Goal: Task Accomplishment & Management: Complete application form

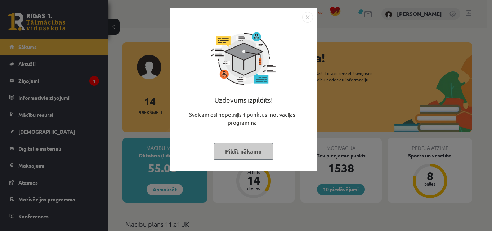
click at [259, 149] on button "Pildīt nākamo" at bounding box center [243, 151] width 59 height 17
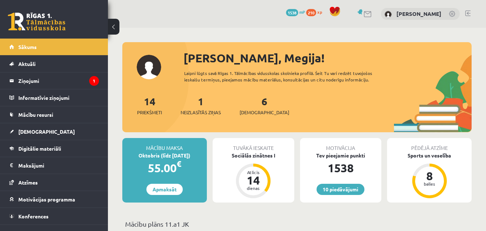
click at [259, 105] on div "6 Ieskaites" at bounding box center [265, 105] width 50 height 22
click at [257, 109] on span "[DEMOGRAPHIC_DATA]" at bounding box center [265, 112] width 50 height 7
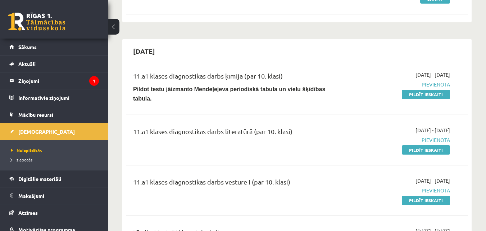
scroll to position [138, 0]
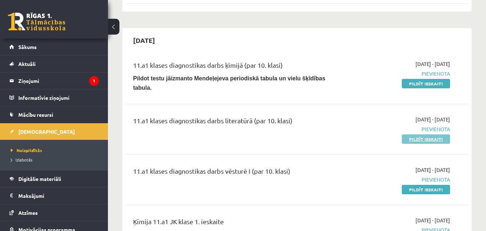
click at [434, 135] on link "Pildīt ieskaiti" at bounding box center [426, 138] width 48 height 9
click at [415, 179] on div "2025-09-16 - 2025-09-30 Pievienota Pildīt ieskaiti" at bounding box center [400, 179] width 109 height 27
click at [416, 185] on link "Pildīt ieskaiti" at bounding box center [426, 189] width 48 height 9
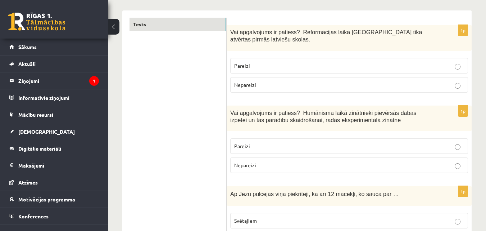
scroll to position [126, 0]
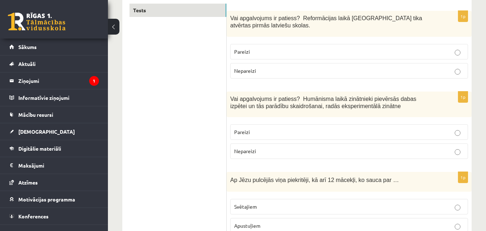
click at [421, 48] on label "Pareizi" at bounding box center [349, 51] width 238 height 15
click at [376, 127] on label "Pareizi" at bounding box center [349, 131] width 238 height 15
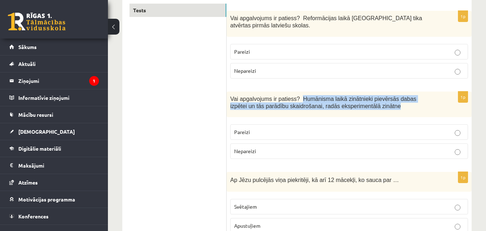
drag, startPoint x: 295, startPoint y: 100, endPoint x: 351, endPoint y: 111, distance: 57.2
click at [351, 111] on div "Vai apgalvojums ir patiess? Humānisma laikā zinātnieki pievērsās dabas izpētei …" at bounding box center [349, 104] width 245 height 26
copy span "Humānisma laikā zinātnieki pievērsās dabas izpētei un tās parādību skaidrošanai…"
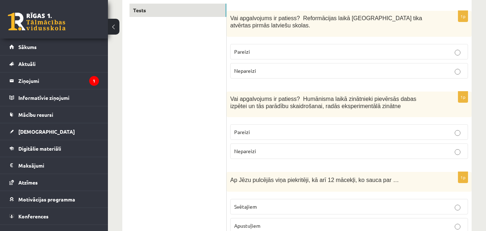
click at [257, 133] on p "Pareizi" at bounding box center [349, 132] width 230 height 8
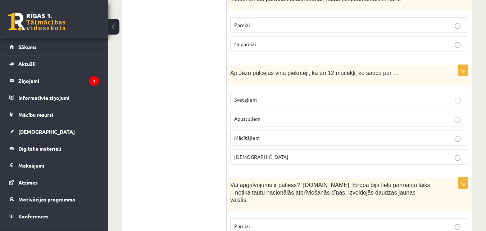
scroll to position [237, 0]
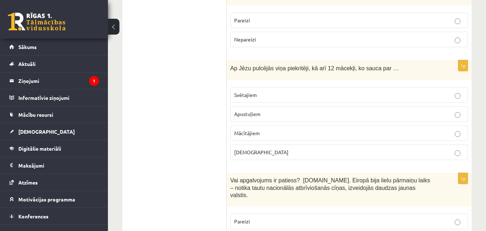
click at [277, 146] on label "Bīskapiem" at bounding box center [349, 151] width 238 height 15
click at [232, 69] on span "Ap Jēzu pulcējās viņa piekritēji, kā arī 12 mācekļi, ko sauca par …" at bounding box center [314, 68] width 169 height 6
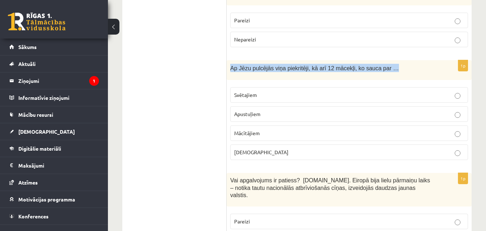
click at [232, 69] on span "Ap Jēzu pulcējās viņa piekritēji, kā arī 12 mācekļi, ko sauca par …" at bounding box center [314, 68] width 169 height 6
copy div "Ap Jēzu pulcējās viņa piekritēji, kā arī 12 mācekļi, ko sauca par …"
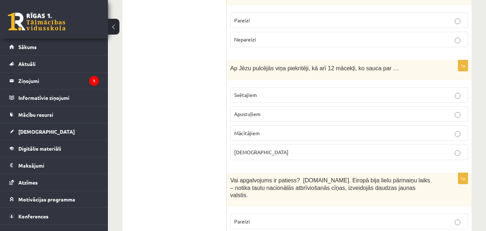
click at [270, 128] on label "Mācītājiem" at bounding box center [349, 132] width 238 height 15
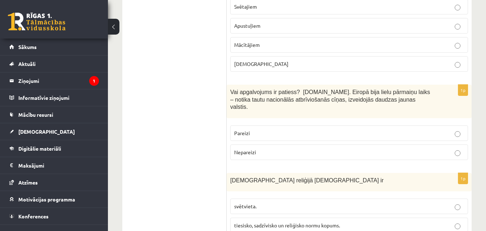
scroll to position [330, 0]
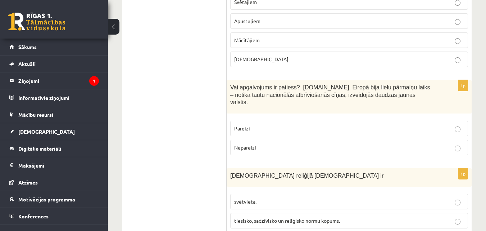
click at [232, 85] on span "Vai apgalvojums ir patiess? 19.gs. Eiropā bija lielu pārmaiņu laiks – notika ta…" at bounding box center [330, 94] width 200 height 21
click at [259, 133] on fieldset "Pareizi Nepareizi" at bounding box center [349, 137] width 238 height 40
click at [259, 140] on label "Nepareizi" at bounding box center [349, 147] width 238 height 15
drag, startPoint x: 273, startPoint y: 102, endPoint x: 276, endPoint y: 95, distance: 7.4
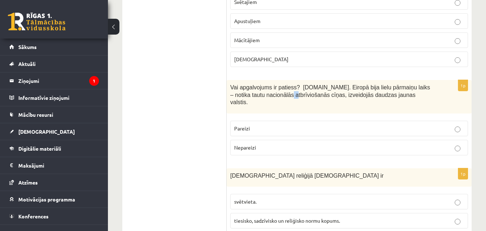
click at [276, 95] on div "Vai apgalvojums ir patiess? 19.gs. Eiropā bija lielu pārmaiņu laiks – notika ta…" at bounding box center [349, 96] width 245 height 33
click at [276, 95] on span "Vai apgalvojums ir patiess? 19.gs. Eiropā bija lielu pārmaiņu laiks – notika ta…" at bounding box center [330, 94] width 200 height 21
click at [275, 97] on span "Vai apgalvojums ir patiess? 19.gs. Eiropā bija lielu pārmaiņu laiks – notika ta…" at bounding box center [330, 94] width 200 height 21
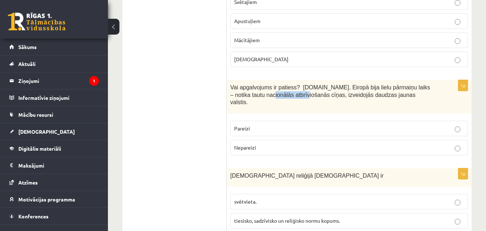
click at [275, 97] on span "Vai apgalvojums ir patiess? 19.gs. Eiropā bija lielu pārmaiņu laiks – notika ta…" at bounding box center [330, 94] width 200 height 21
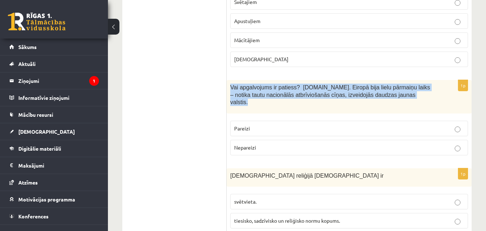
click at [275, 97] on span "Vai apgalvojums ir patiess? 19.gs. Eiropā bija lielu pārmaiņu laiks – notika ta…" at bounding box center [330, 94] width 200 height 21
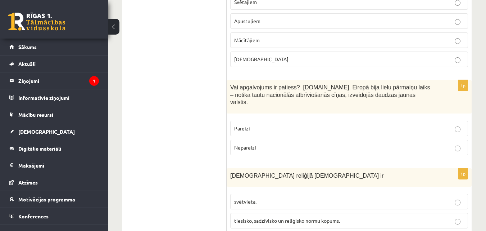
click at [258, 125] on label "Pareizi" at bounding box center [349, 128] width 238 height 15
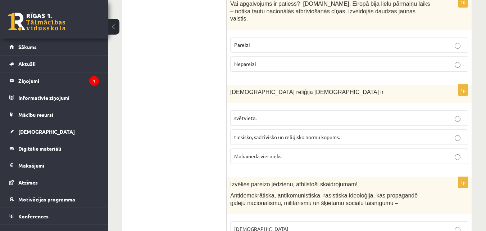
scroll to position [418, 0]
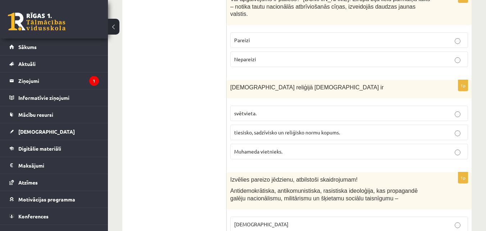
click at [371, 130] on label "tiesisko, sadzīvisko un reliģisko normu kopums." at bounding box center [349, 132] width 238 height 15
click at [232, 84] on span "Islāma reliģijā Šariata ir" at bounding box center [306, 87] width 153 height 6
click at [229, 80] on div "Islāma reliģijā Šariata ir" at bounding box center [349, 89] width 245 height 18
drag, startPoint x: 229, startPoint y: 77, endPoint x: 279, endPoint y: 86, distance: 50.6
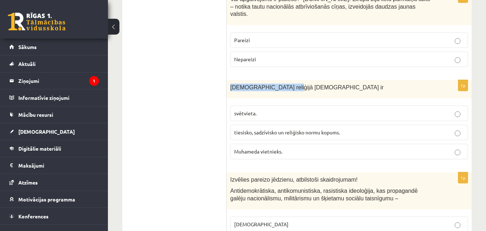
click at [279, 86] on div "Islāma reliģijā Šariata ir" at bounding box center [349, 89] width 245 height 18
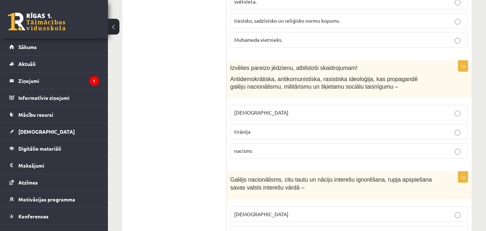
scroll to position [535, 0]
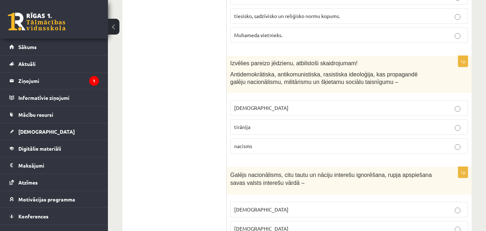
click at [438, 142] on p "nacisms" at bounding box center [349, 146] width 230 height 8
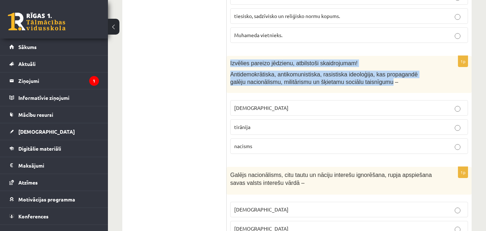
drag, startPoint x: 231, startPoint y: 54, endPoint x: 364, endPoint y: 75, distance: 134.8
click at [364, 75] on div "Izvēlies pareizo jēdzienu, atbilstoši skaidrojumam! Antidemokrātiska, antikomun…" at bounding box center [349, 74] width 245 height 37
copy div "Izvēlies pareizo jēdzienu, atbilstoši skaidrojumam! Antidemokrātiska, antikomun…"
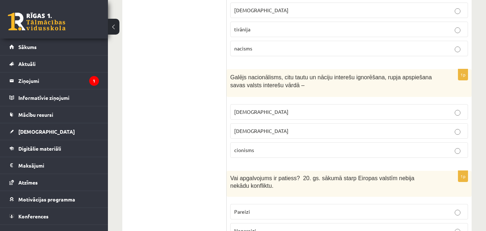
scroll to position [628, 0]
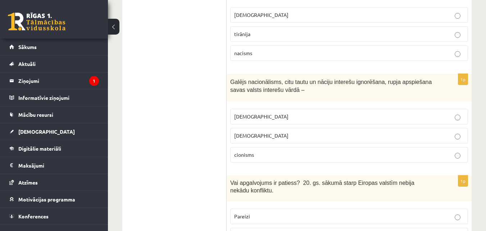
click at [346, 147] on label "cionisms" at bounding box center [349, 154] width 238 height 15
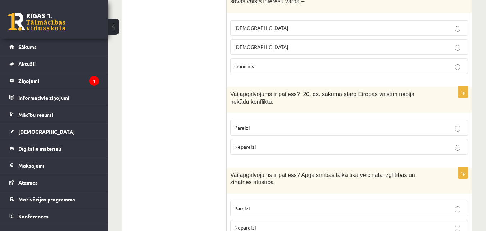
scroll to position [721, 0]
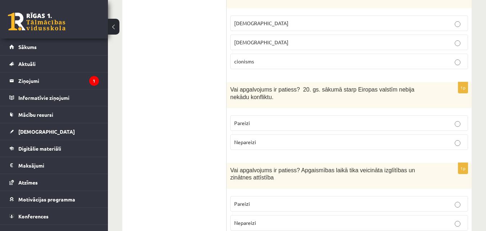
click at [408, 138] on p "Nepareizi" at bounding box center [349, 142] width 230 height 8
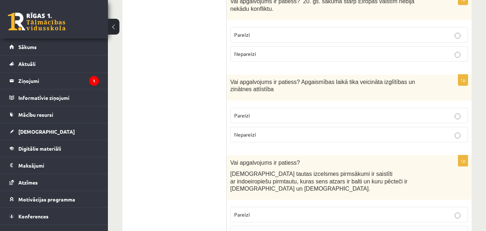
scroll to position [814, 0]
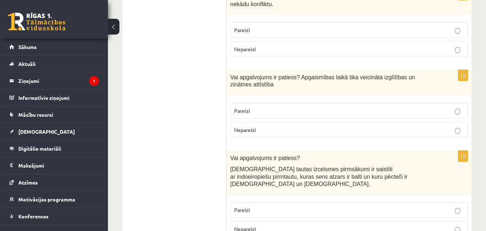
click at [440, 107] on p "Pareizi" at bounding box center [349, 111] width 230 height 8
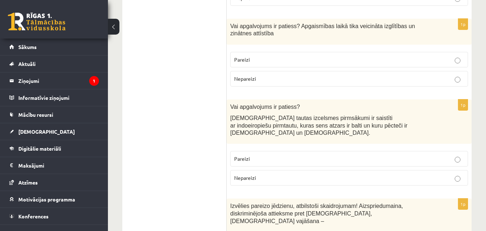
scroll to position [860, 0]
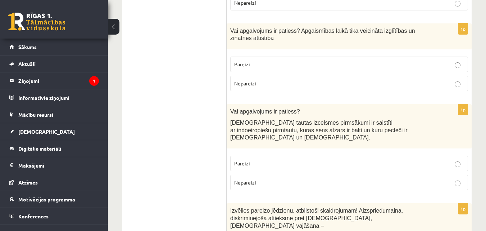
click at [447, 156] on label "Pareizi" at bounding box center [349, 163] width 238 height 15
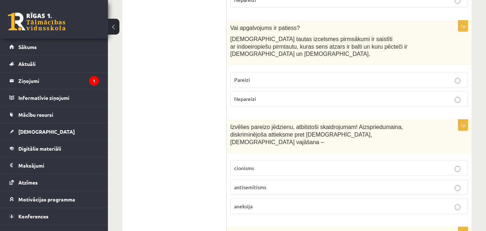
scroll to position [948, 0]
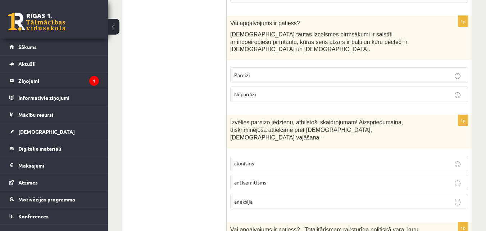
click at [405, 179] on p "antisemītisms" at bounding box center [349, 183] width 230 height 8
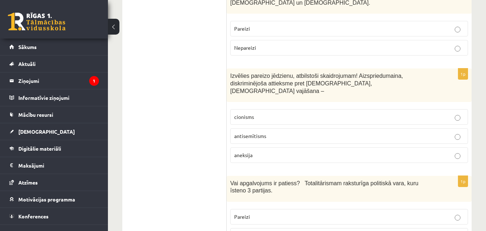
scroll to position [1032, 0]
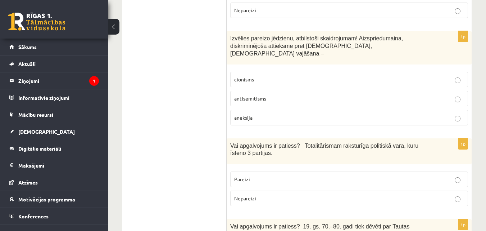
drag, startPoint x: 230, startPoint y: 123, endPoint x: 251, endPoint y: 134, distance: 24.2
click at [251, 138] on div "Vai apgalvojums ir patiess? Totalitārismam raksturīga politiskā vara, kuru īste…" at bounding box center [349, 151] width 245 height 26
copy span "Vai apgalvojums ir patiess? Totalitārismam raksturīga politiskā vara, kuru īste…"
click at [253, 195] on span "Nepareizi" at bounding box center [245, 198] width 22 height 6
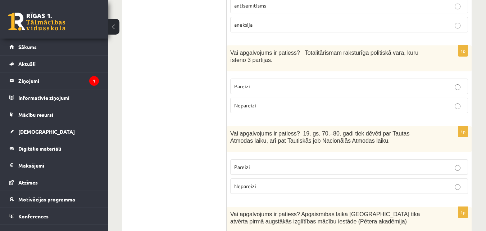
scroll to position [1158, 0]
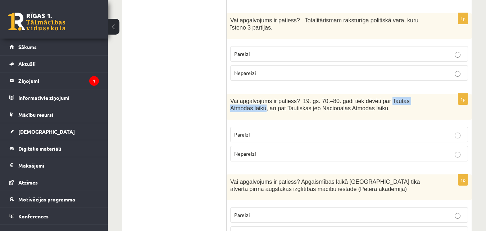
drag, startPoint x: 377, startPoint y: 79, endPoint x: 425, endPoint y: 76, distance: 48.0
click at [410, 98] on span "Vai apgalvojums ir patiess? 19. gs. 70.–80. gadi tiek dēvēti par Tautas Atmodas…" at bounding box center [319, 105] width 179 height 14
copy span "Tautas Atmodas laiku"
click at [358, 150] on p "Nepareizi" at bounding box center [349, 154] width 230 height 8
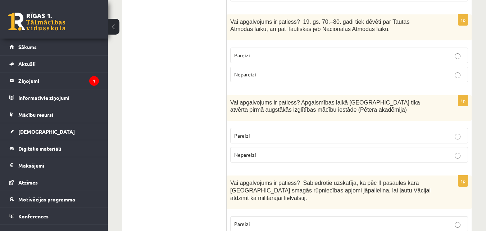
scroll to position [1242, 0]
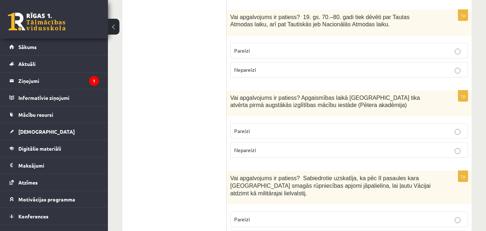
click at [264, 120] on fieldset "Pareizi Nepareizi" at bounding box center [349, 140] width 238 height 40
click at [259, 127] on p "Pareizi" at bounding box center [349, 131] width 230 height 8
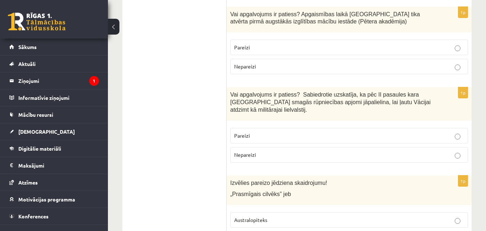
scroll to position [1330, 0]
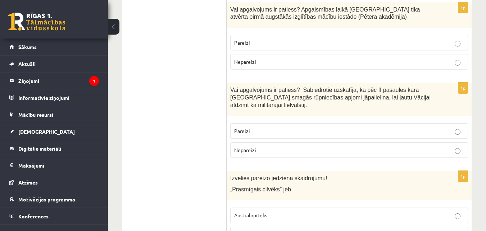
click at [454, 127] on p "Pareizi" at bounding box center [349, 131] width 230 height 8
click at [232, 87] on span "Vai apgalvojums ir patiess? Sabiedrotie uzskatīja, ka pēc II pasaules kara Vāci…" at bounding box center [330, 97] width 201 height 21
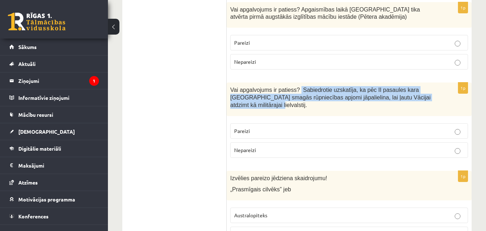
drag, startPoint x: 295, startPoint y: 69, endPoint x: 414, endPoint y: 82, distance: 119.9
click at [414, 82] on div "Vai apgalvojums ir patiess? Sabiedrotie uzskatīja, ka pēc II pasaules kara Vāci…" at bounding box center [349, 98] width 245 height 33
copy span "Sabiedrotie uzskatīja, ka pēc II pasaules kara Vācijā smagās rūpniecības apjomi…"
click at [261, 87] on span "Vai apgalvojums ir patiess? Sabiedrotie uzskatīja, ka pēc II pasaules kara Vāci…" at bounding box center [330, 97] width 201 height 21
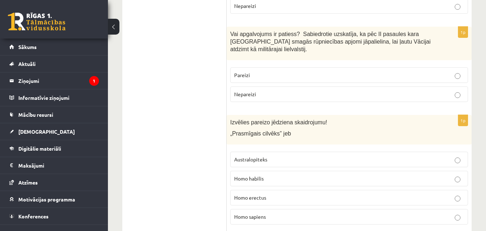
scroll to position [1390, 0]
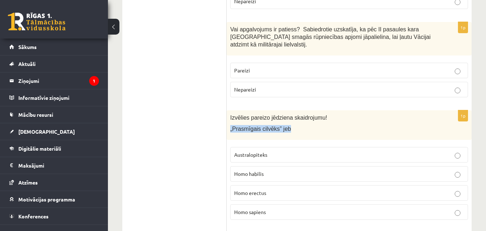
drag, startPoint x: 230, startPoint y: 102, endPoint x: 291, endPoint y: 97, distance: 60.3
click at [291, 125] on p "„Prasmīgais cilvēks” jeb" at bounding box center [331, 129] width 202 height 8
copy span "„Prasmīgais cilvēks” jeb"
click at [257, 166] on label "Homo habilis" at bounding box center [349, 173] width 238 height 15
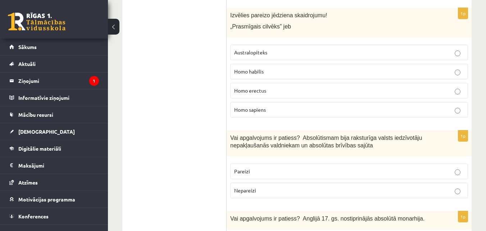
scroll to position [1497, 0]
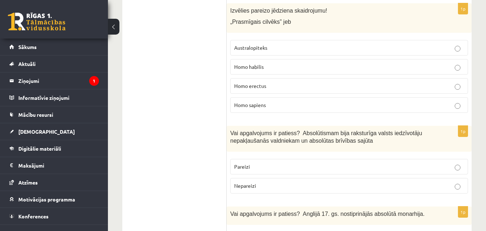
click at [435, 159] on label "Pareizi" at bounding box center [349, 166] width 238 height 15
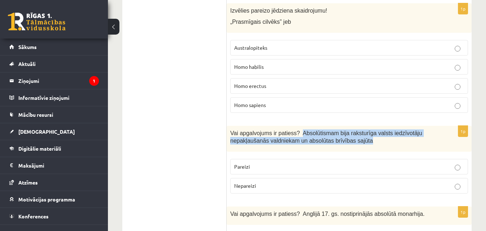
drag, startPoint x: 296, startPoint y: 101, endPoint x: 360, endPoint y: 110, distance: 65.1
click at [360, 129] on p "Vai apgalvojums ir patiess? Absolūtismam bija raksturīga valsts iedzīvotāju nep…" at bounding box center [331, 136] width 202 height 15
copy span "Absolūtismam bija raksturīga valsts iedzīvotāju nepakļaušanās valdniekam un abs…"
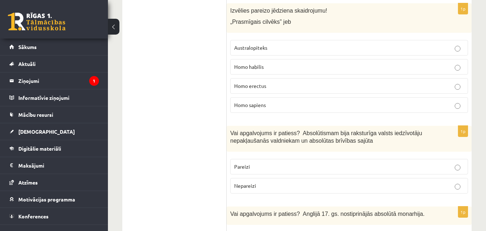
click at [285, 178] on label "Nepareizi" at bounding box center [349, 185] width 238 height 15
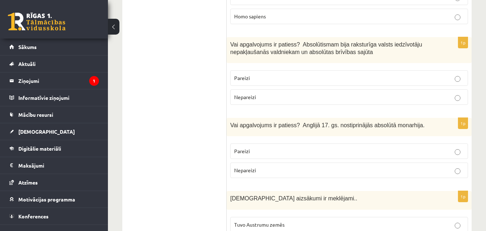
scroll to position [1590, 0]
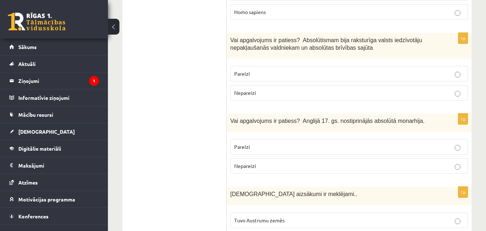
click at [299, 118] on span "Vai apgalvojums ir patiess? Anglijā 17. gs. nostiprinājās absolūtā monarhija." at bounding box center [327, 121] width 194 height 6
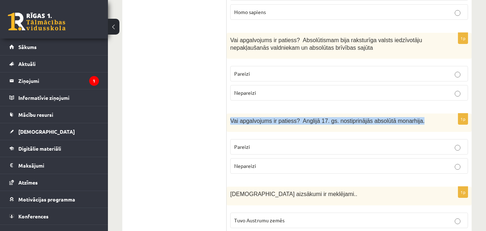
click at [299, 118] on span "Vai apgalvojums ir patiess? Anglijā 17. gs. nostiprinājās absolūtā monarhija." at bounding box center [327, 121] width 194 height 6
drag, startPoint x: 296, startPoint y: 93, endPoint x: 411, endPoint y: 93, distance: 114.5
click at [411, 117] on p "Vai apgalvojums ir patiess? Anglijā 17. gs. nostiprinājās absolūtā monarhija." at bounding box center [331, 121] width 202 height 8
copy span "Anglijā 17. gs. nostiprinājās absolūtā monarhija."
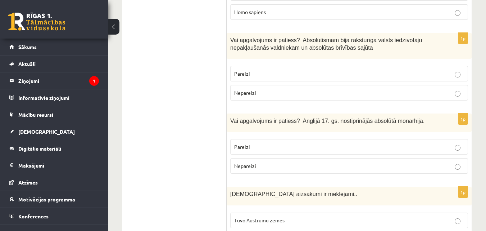
click at [239, 143] on span "Pareizi" at bounding box center [242, 146] width 16 height 6
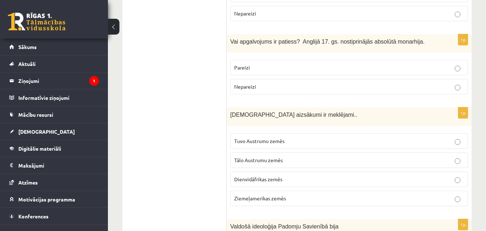
scroll to position [1679, 0]
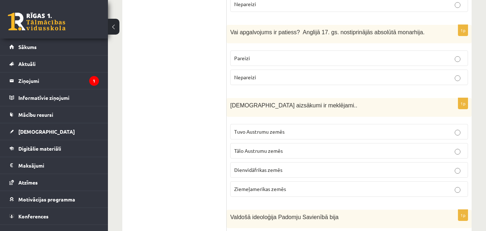
click at [367, 185] on p "Ziemeļamerikas zemēs" at bounding box center [349, 189] width 230 height 8
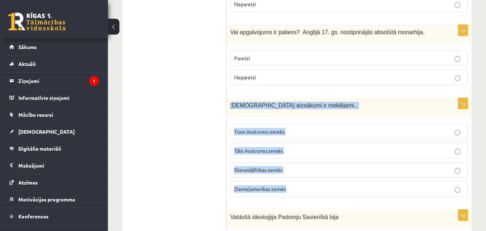
drag, startPoint x: 232, startPoint y: 77, endPoint x: 300, endPoint y: 153, distance: 101.5
click at [300, 153] on div "1p Kristietības aizsākumi ir meklējami.. Tuvo Austrumu zemēs Tālo Austrumu zemē…" at bounding box center [349, 150] width 245 height 104
click at [276, 102] on span "Kristietības aizsākumi ir meklējami.." at bounding box center [293, 105] width 127 height 6
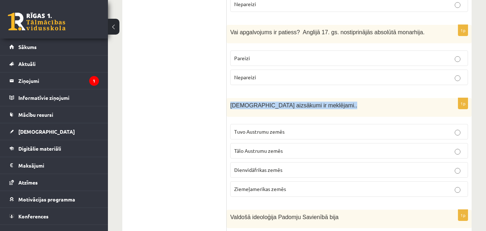
click at [276, 102] on span "Kristietības aizsākumi ir meklējami.." at bounding box center [293, 105] width 127 height 6
copy div "Kristietības aizsākumi ir meklējami.."
click at [278, 124] on label "Tuvo Austrumu zemēs" at bounding box center [349, 131] width 238 height 15
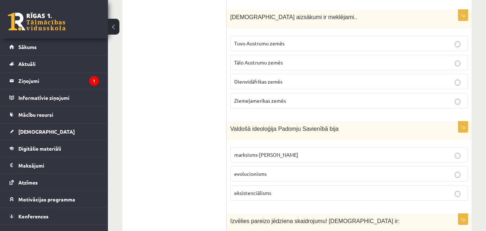
scroll to position [1790, 0]
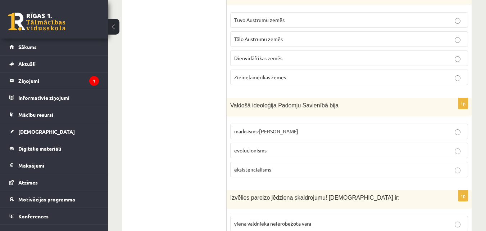
click at [318, 143] on label "evolucionisms" at bounding box center [349, 150] width 238 height 15
click at [264, 102] on span "Valdošā ideoloģija Padomju Savienībā bija" at bounding box center [284, 105] width 108 height 6
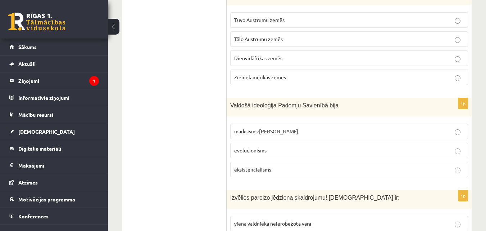
drag, startPoint x: 250, startPoint y: 60, endPoint x: 154, endPoint y: -19, distance: 124.5
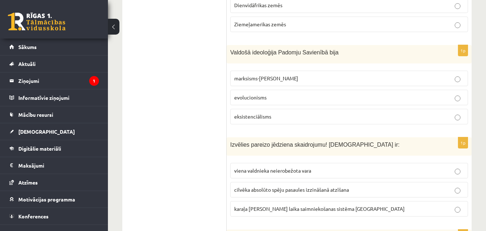
scroll to position [1848, 0]
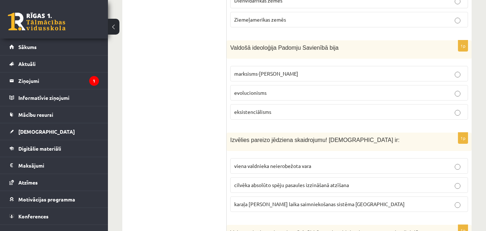
click at [401, 200] on p "karaļa Luija XIV laika saimniekošanas sistēma Francijā" at bounding box center [349, 204] width 230 height 8
click at [248, 137] on span "Izvēlies pareizo jēdziena skaidrojumu! Absolūtisms ir:" at bounding box center [315, 140] width 170 height 6
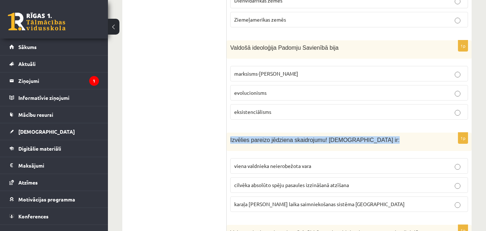
click at [248, 137] on span "Izvēlies pareizo jēdziena skaidrojumu! Absolūtisms ir:" at bounding box center [315, 140] width 170 height 6
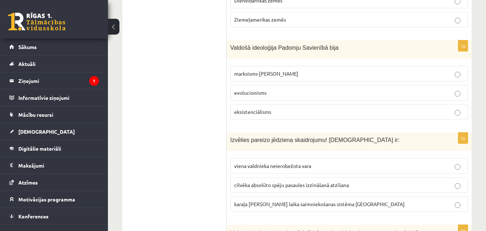
click at [261, 158] on label "viena valdnieka neierobežota vara" at bounding box center [349, 165] width 238 height 15
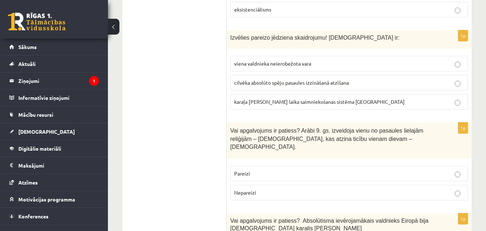
scroll to position [1955, 0]
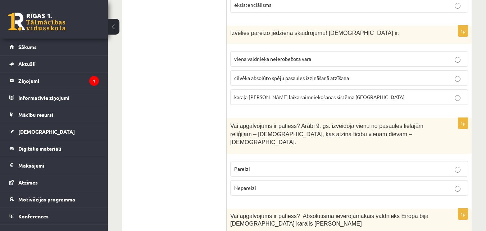
click at [402, 161] on label "Pareizi" at bounding box center [349, 168] width 238 height 15
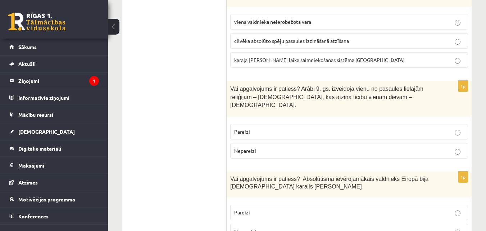
scroll to position [2034, 0]
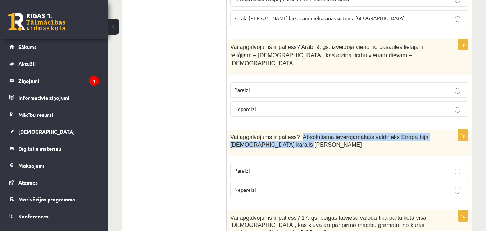
drag, startPoint x: 297, startPoint y: 100, endPoint x: 308, endPoint y: 116, distance: 19.5
click at [308, 130] on div "Vai apgalvojums ir patiess? Absolūtisma ievērojamākais valdnieks Eiropā bija Fr…" at bounding box center [349, 143] width 245 height 26
click at [310, 133] on p "Vai apgalvojums ir patiess? Absolūtisma ievērojamākais valdnieks Eiropā bija Fr…" at bounding box center [331, 140] width 202 height 15
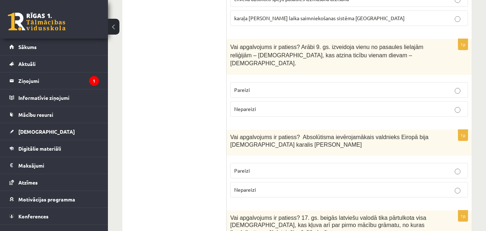
click at [278, 167] on p "Pareizi" at bounding box center [349, 171] width 230 height 8
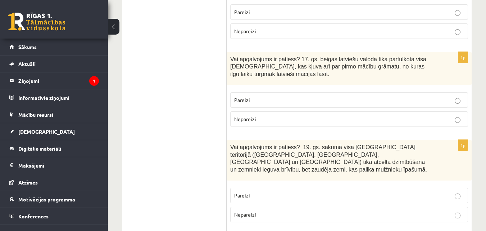
scroll to position [2178, 0]
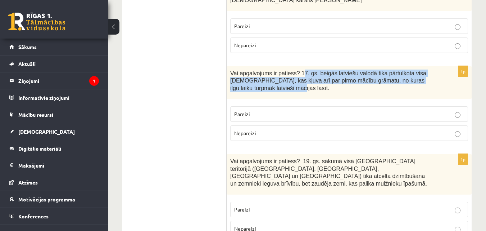
drag, startPoint x: 296, startPoint y: 37, endPoint x: 305, endPoint y: 49, distance: 14.8
click at [305, 69] on p "Vai apgalvojums ir patiess? 17. gs. beigās latviešu valodā tika pārtulkota visa…" at bounding box center [331, 80] width 202 height 22
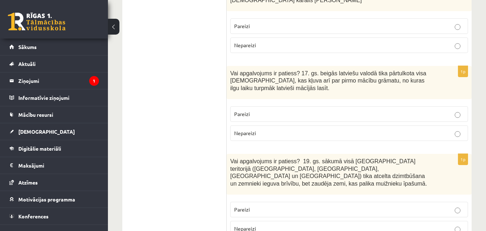
click at [276, 129] on p "Nepareizi" at bounding box center [349, 133] width 230 height 8
click at [278, 198] on fieldset "Pareizi Nepareizi" at bounding box center [349, 218] width 238 height 40
click at [283, 202] on label "Pareizi" at bounding box center [349, 209] width 238 height 15
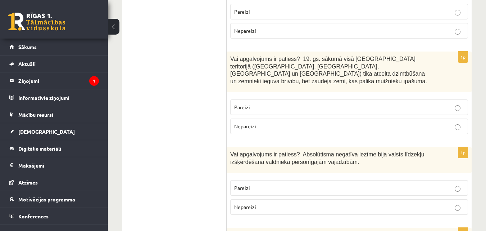
scroll to position [2285, 0]
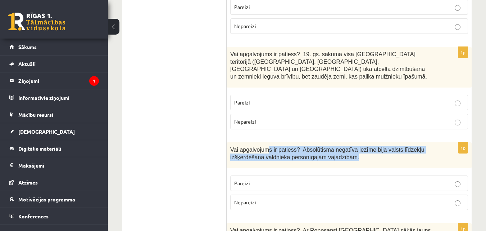
drag, startPoint x: 266, startPoint y: 107, endPoint x: 350, endPoint y: 118, distance: 85.4
click at [350, 142] on div "Vai apgalvojums ir patiess? Absolūtisma negatīva iezīme bija valsts līdzekļu iz…" at bounding box center [349, 155] width 245 height 26
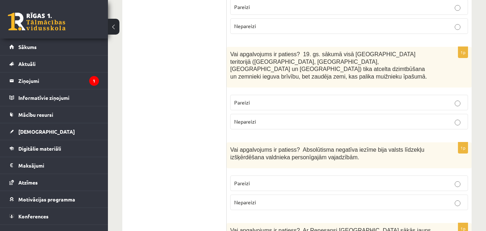
click at [324, 179] on p "Pareizi" at bounding box center [349, 183] width 230 height 8
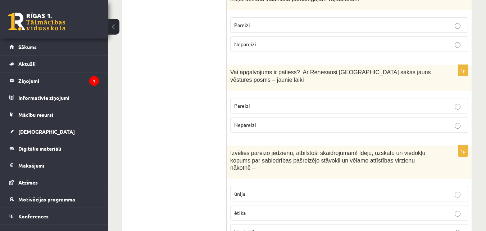
scroll to position [2439, 0]
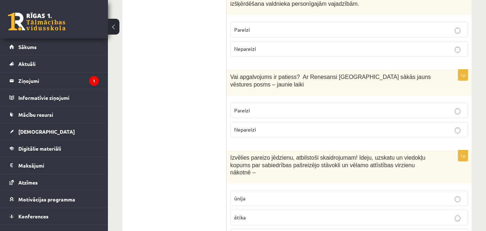
click at [381, 103] on label "Pareizi" at bounding box center [349, 110] width 238 height 15
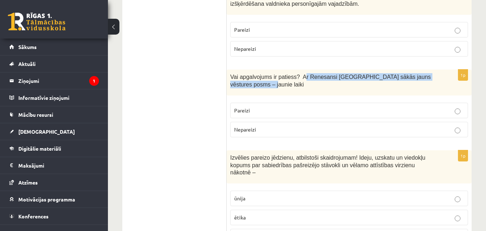
drag, startPoint x: 298, startPoint y: 32, endPoint x: 306, endPoint y: 40, distance: 11.0
click at [306, 73] on p "Vai apgalvojums ir patiess? Ar Renesansi Eiropā sākās jauns vēstures posms – ja…" at bounding box center [331, 80] width 202 height 15
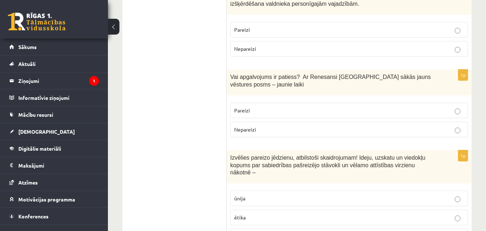
click at [296, 74] on span "Vai apgalvojums ir patiess? Ar Renesansi Eiropā sākās jauns vēstures posms – ja…" at bounding box center [330, 81] width 201 height 14
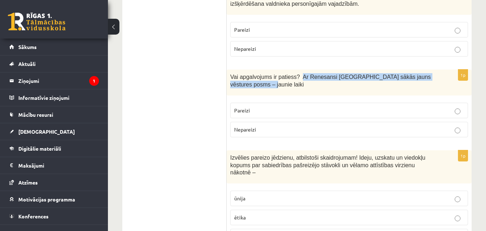
drag, startPoint x: 295, startPoint y: 32, endPoint x: 300, endPoint y: 37, distance: 6.4
click at [300, 73] on p "Vai apgalvojums ir patiess? Ar Renesansi Eiropā sākās jauns vēstures posms – ja…" at bounding box center [331, 80] width 202 height 15
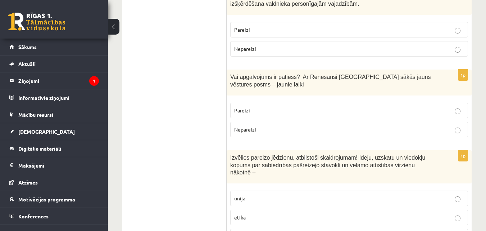
click at [359, 154] on span "Izvēlies pareizo jēdzienu, atbilstoši skaidrojumam! Ideju, uzskatu un viedokļu …" at bounding box center [328, 164] width 196 height 21
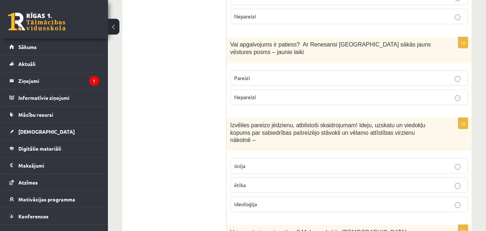
scroll to position [2476, 0]
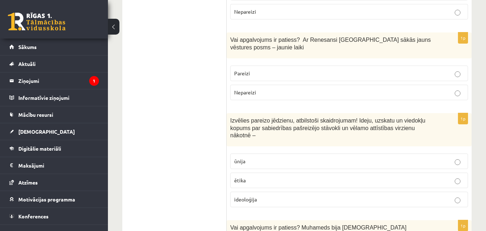
click at [411, 196] on p "ideoloģija" at bounding box center [349, 200] width 230 height 8
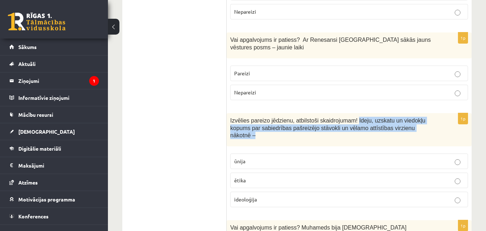
drag, startPoint x: 348, startPoint y: 75, endPoint x: 405, endPoint y: 84, distance: 57.5
click at [405, 117] on p "Izvēlies pareizo jēdzienu, atbilstoši skaidrojumam! Ideju, uzskatu un viedokļu …" at bounding box center [331, 128] width 202 height 22
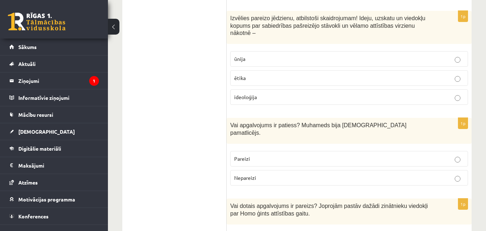
scroll to position [2581, 0]
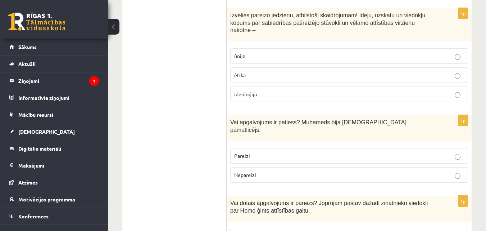
click at [300, 152] on p "Pareizi" at bounding box center [349, 156] width 230 height 8
drag, startPoint x: 296, startPoint y: 68, endPoint x: 378, endPoint y: 69, distance: 81.7
click at [378, 118] on p "Vai apgalvojums ir patiess? Muhameds bija islāma pamatlicējs." at bounding box center [331, 125] width 202 height 15
click at [282, 152] on p "Pareizi" at bounding box center [349, 156] width 230 height 8
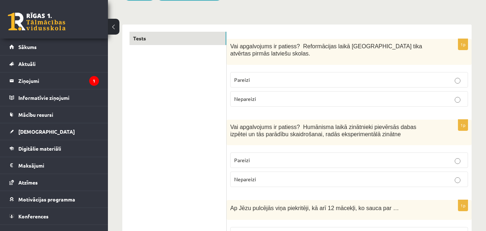
scroll to position [0, 0]
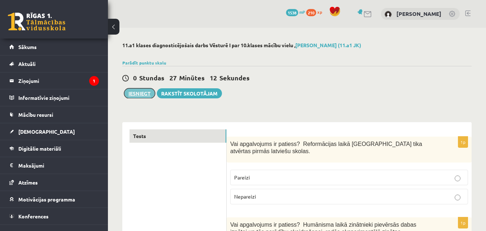
click at [142, 98] on button "Iesniegt" at bounding box center [139, 93] width 31 height 10
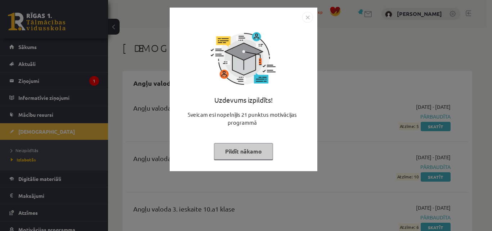
click at [255, 155] on button "Pildīt nākamo" at bounding box center [243, 151] width 59 height 17
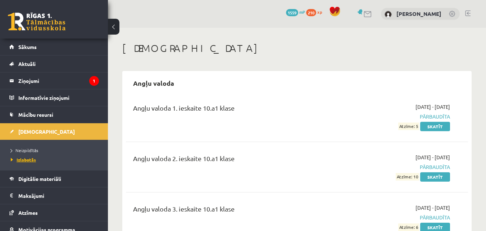
click at [31, 160] on span "Izlabotās" at bounding box center [23, 160] width 25 height 6
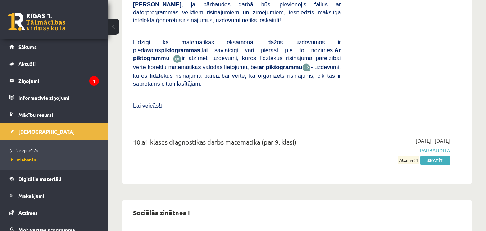
scroll to position [4721, 0]
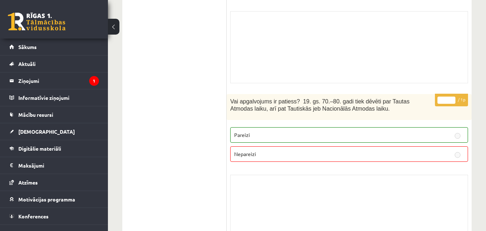
scroll to position [2155, 0]
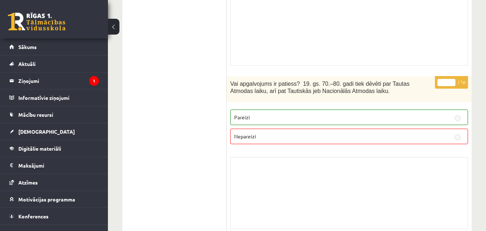
click at [320, 81] on span "Vai apgalvojums ir patiess? 19. gs. 70.–80. gadi tiek dēvēti par Tautas Atmodas…" at bounding box center [319, 88] width 179 height 14
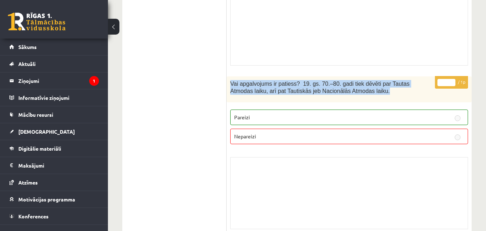
click at [320, 81] on span "Vai apgalvojums ir patiess? 19. gs. 70.–80. gadi tiek dēvēti par Tautas Atmodas…" at bounding box center [319, 88] width 179 height 14
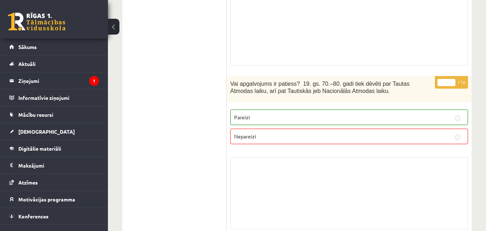
click at [341, 80] on p "Vai apgalvojums ir patiess? 19. gs. 70.–80. gadi tiek dēvēti par Tautas Atmodas…" at bounding box center [331, 87] width 202 height 15
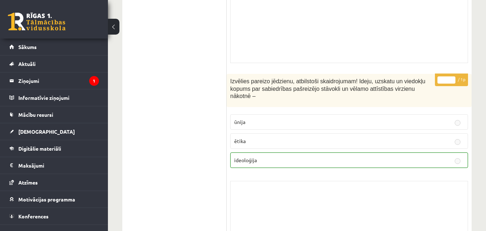
scroll to position [4728, 0]
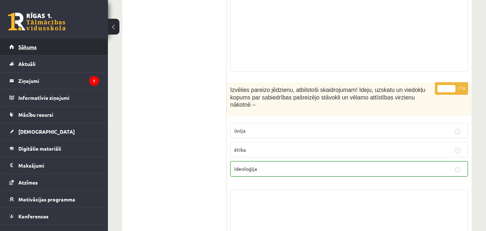
click at [74, 44] on link "Sākums" at bounding box center [54, 47] width 90 height 17
